Goal: Task Accomplishment & Management: Manage account settings

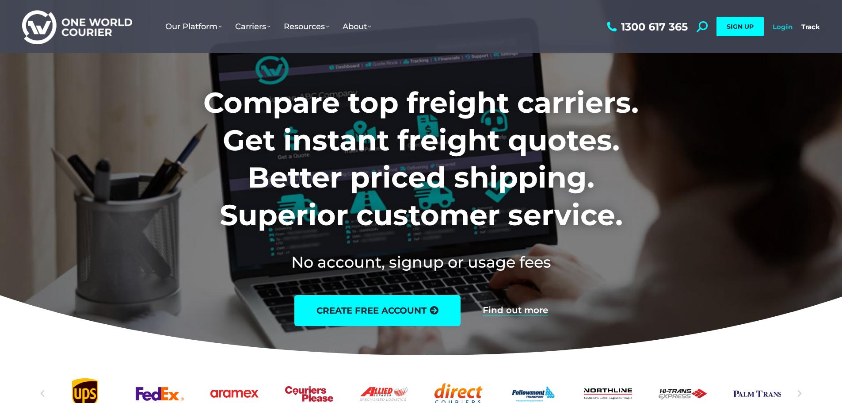
click at [780, 25] on link "Login" at bounding box center [783, 27] width 20 height 8
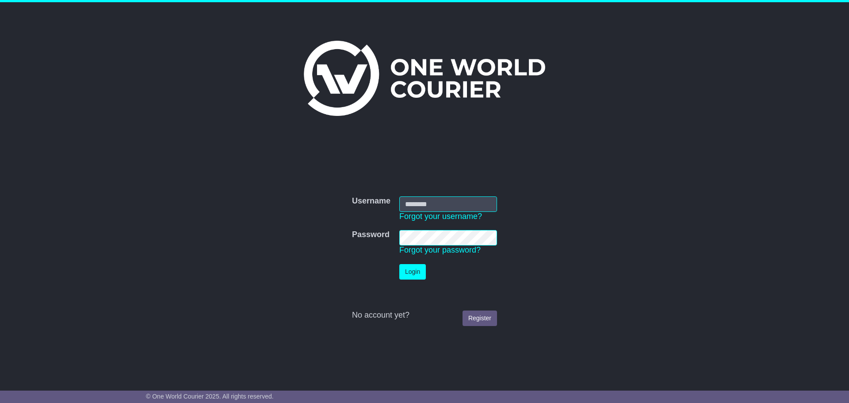
type input "**********"
click at [418, 273] on button "Login" at bounding box center [412, 271] width 27 height 15
